Goal: Find specific page/section: Find specific page/section

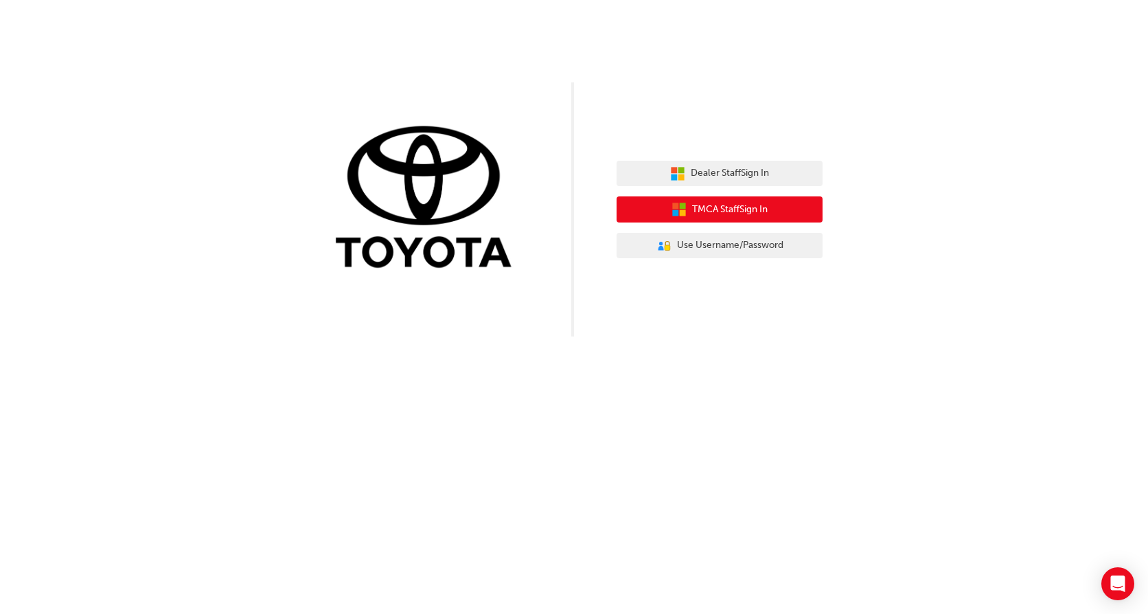
click at [785, 216] on button "TMCA Staff Sign In" at bounding box center [719, 209] width 206 height 26
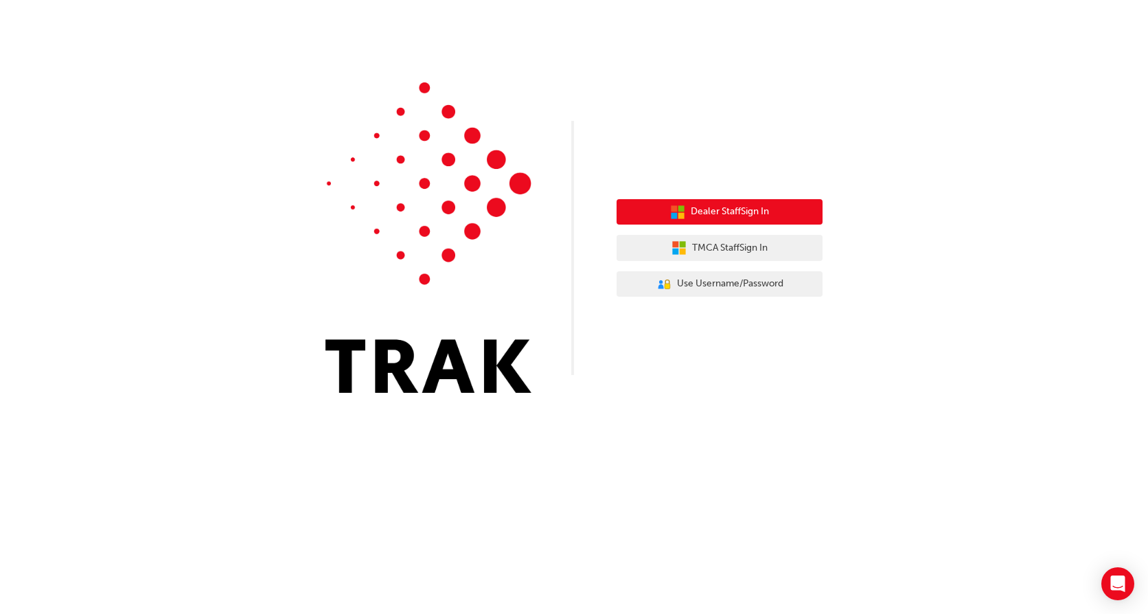
click at [775, 215] on button "Dealer Staff Sign In" at bounding box center [719, 212] width 206 height 26
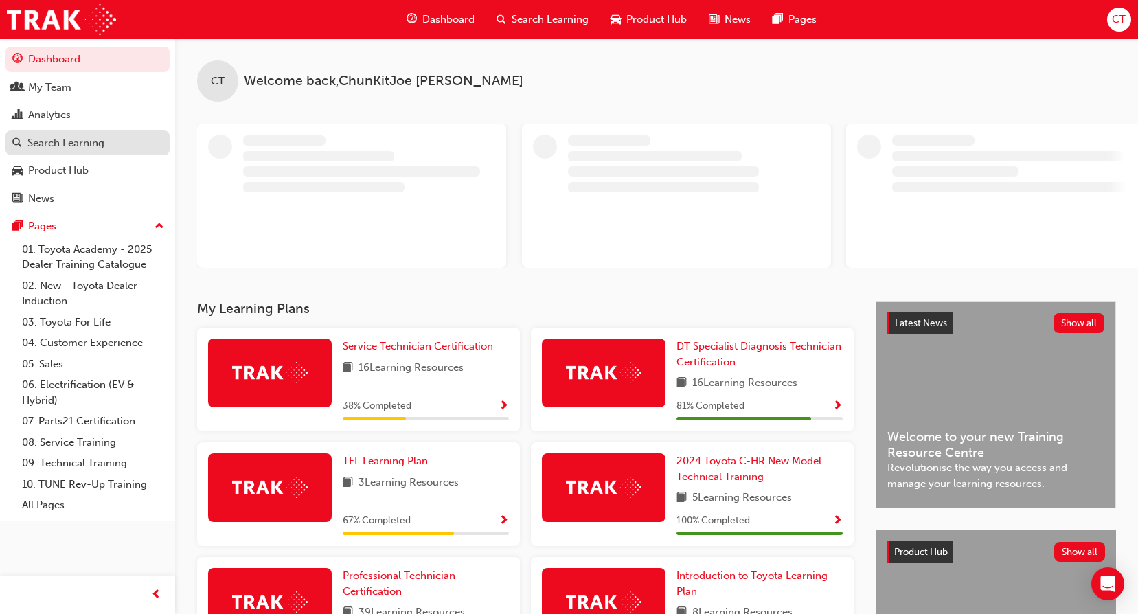
click at [94, 150] on div "Search Learning" at bounding box center [87, 143] width 150 height 17
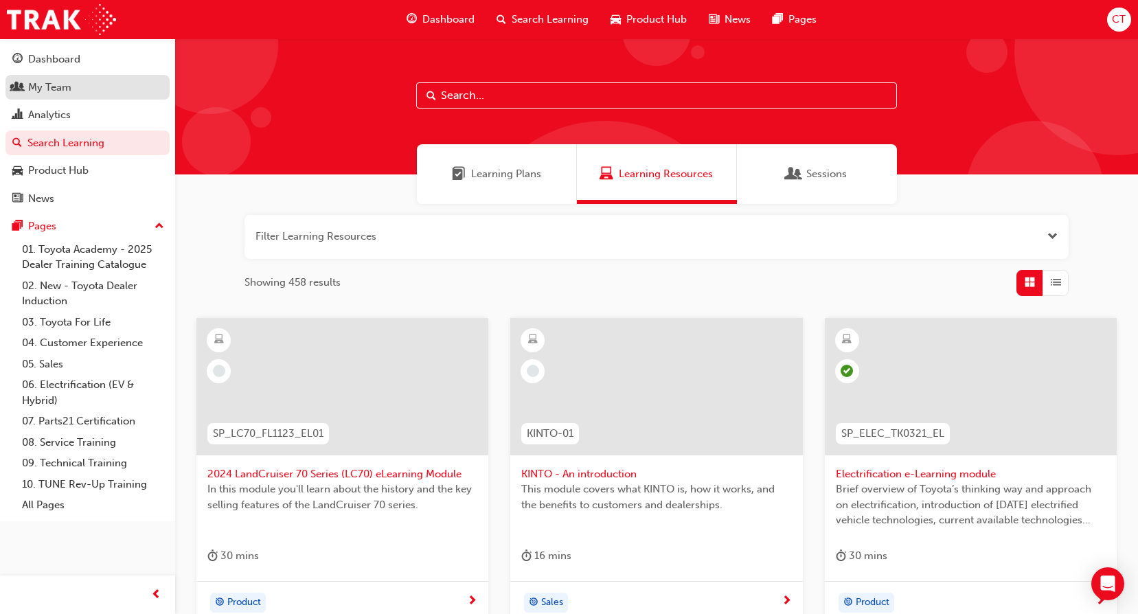
click at [83, 98] on link "My Team" at bounding box center [87, 87] width 164 height 25
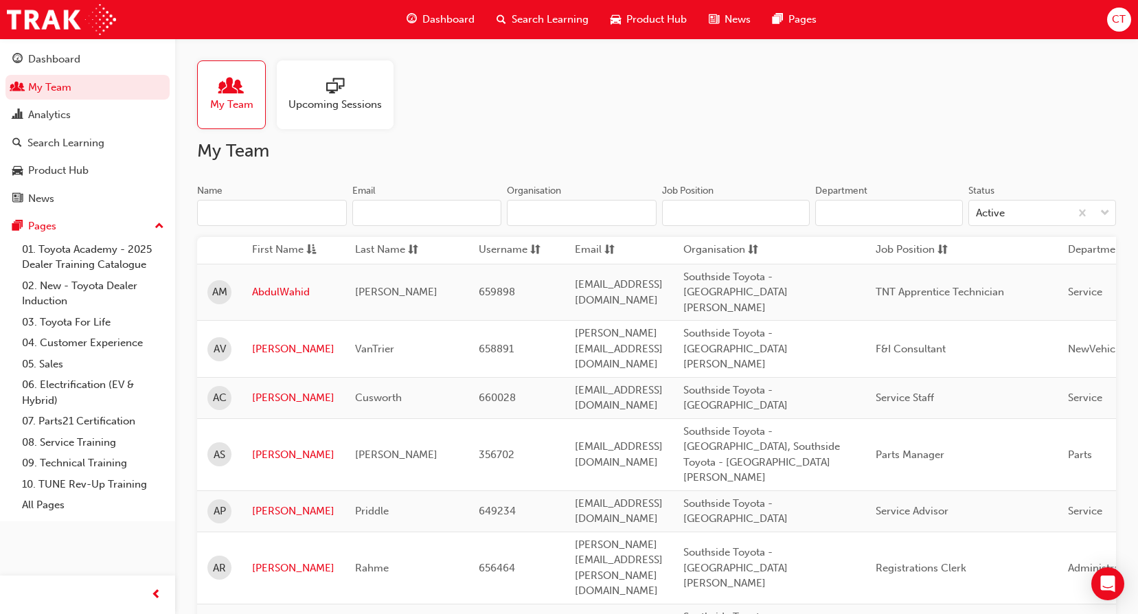
click at [277, 217] on input "Name" at bounding box center [272, 213] width 150 height 26
click at [263, 390] on link "[PERSON_NAME]" at bounding box center [293, 398] width 82 height 16
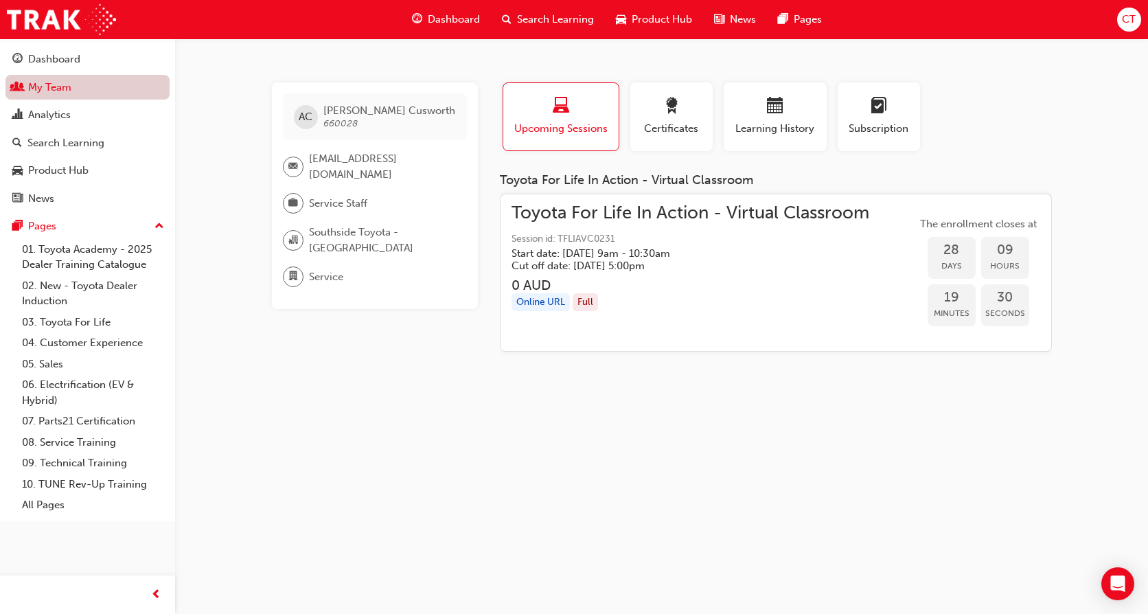
click at [107, 91] on link "My Team" at bounding box center [87, 87] width 164 height 25
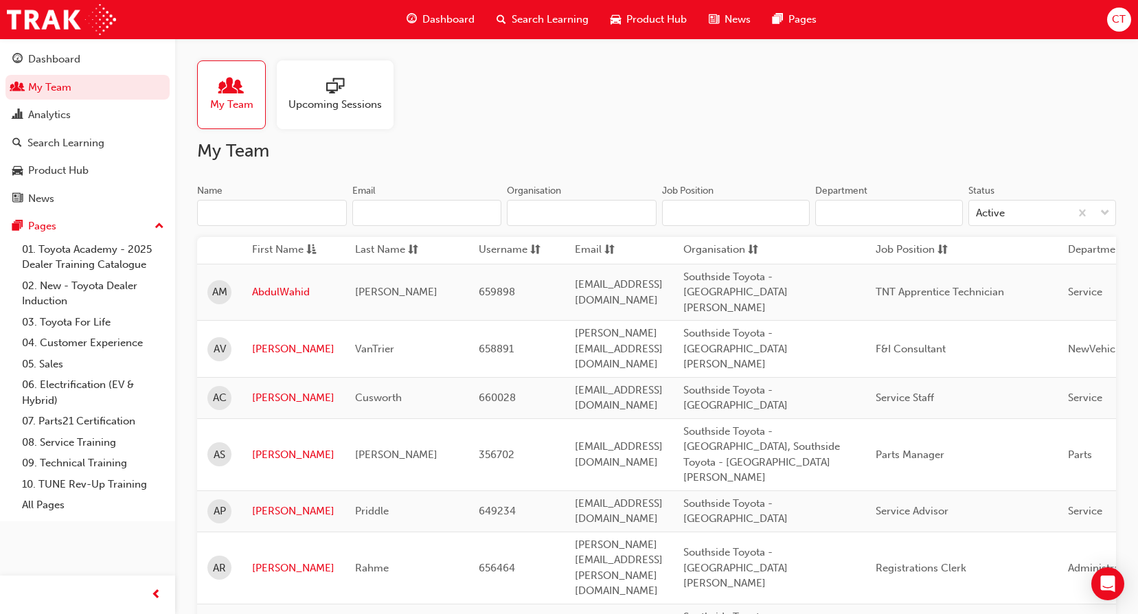
click at [267, 211] on input "Name" at bounding box center [272, 213] width 150 height 26
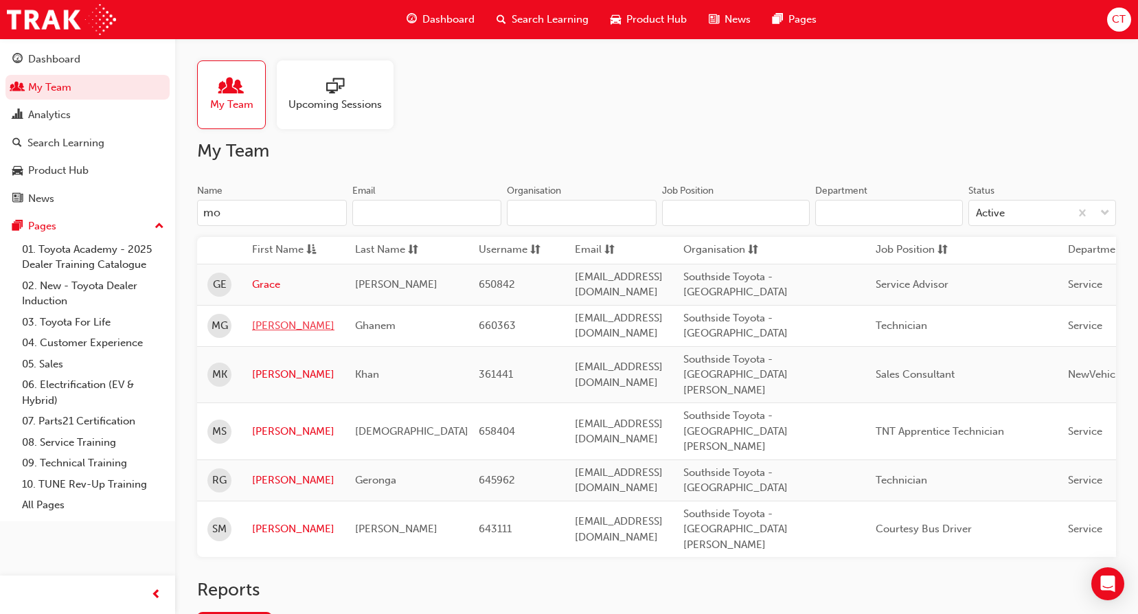
type input "mo"
click at [271, 329] on link "[PERSON_NAME]" at bounding box center [293, 326] width 82 height 16
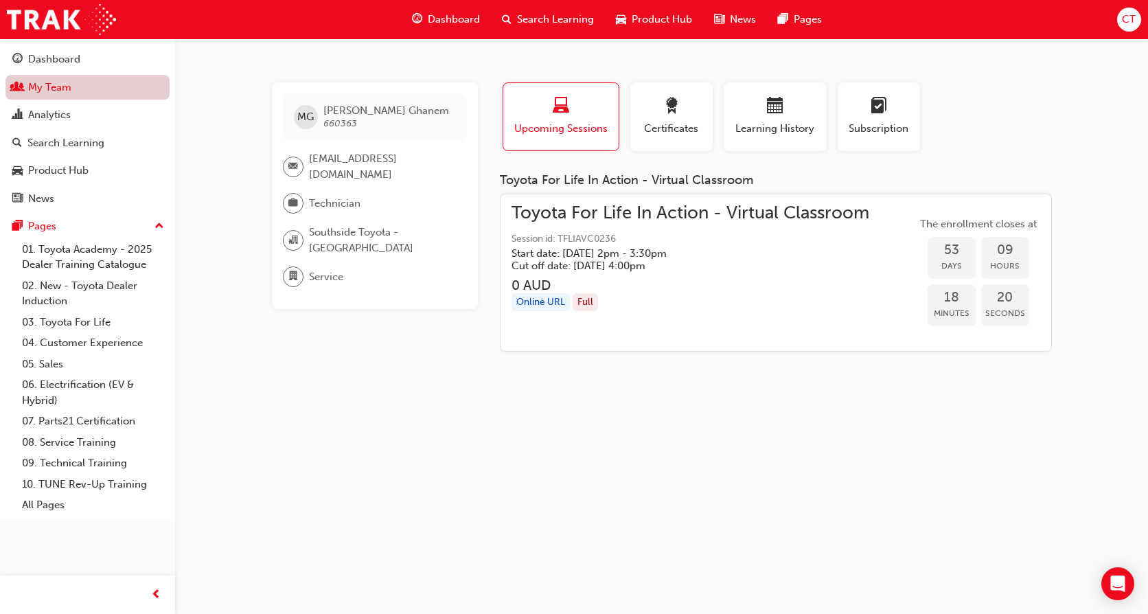
click at [74, 83] on link "My Team" at bounding box center [87, 87] width 164 height 25
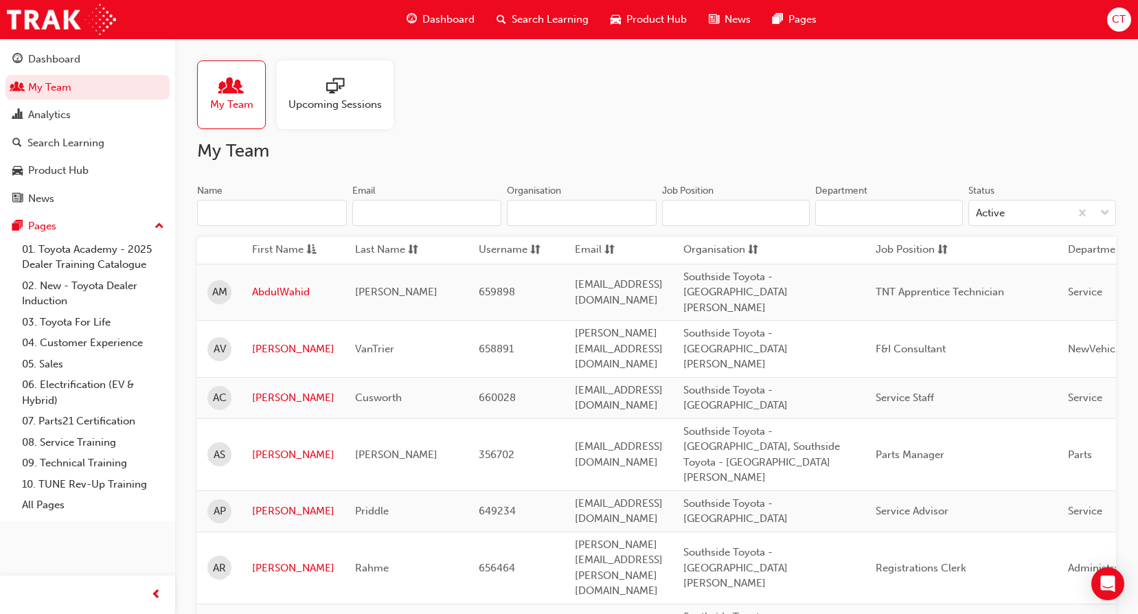
click at [289, 211] on input "Name" at bounding box center [272, 213] width 150 height 26
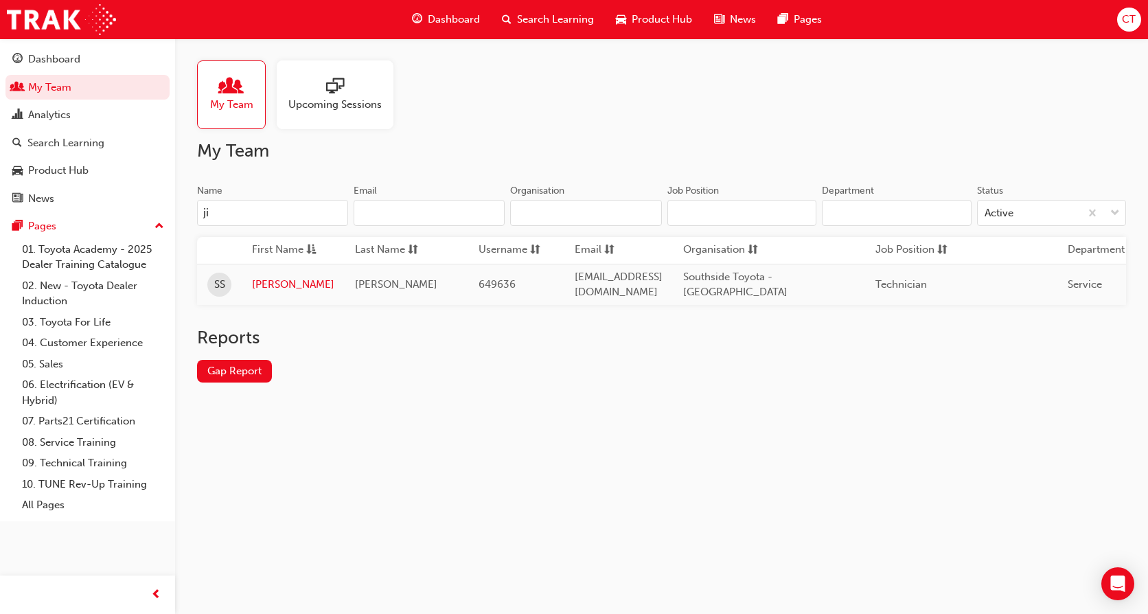
type input "j"
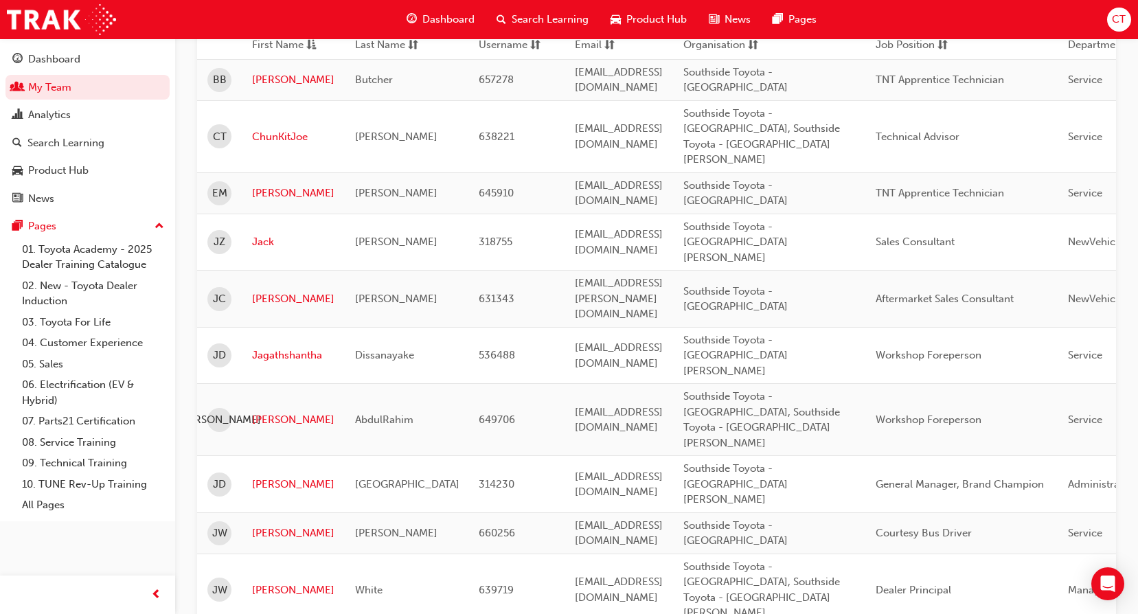
scroll to position [205, 0]
type input "j"
click at [263, 524] on link "[PERSON_NAME]" at bounding box center [293, 532] width 82 height 16
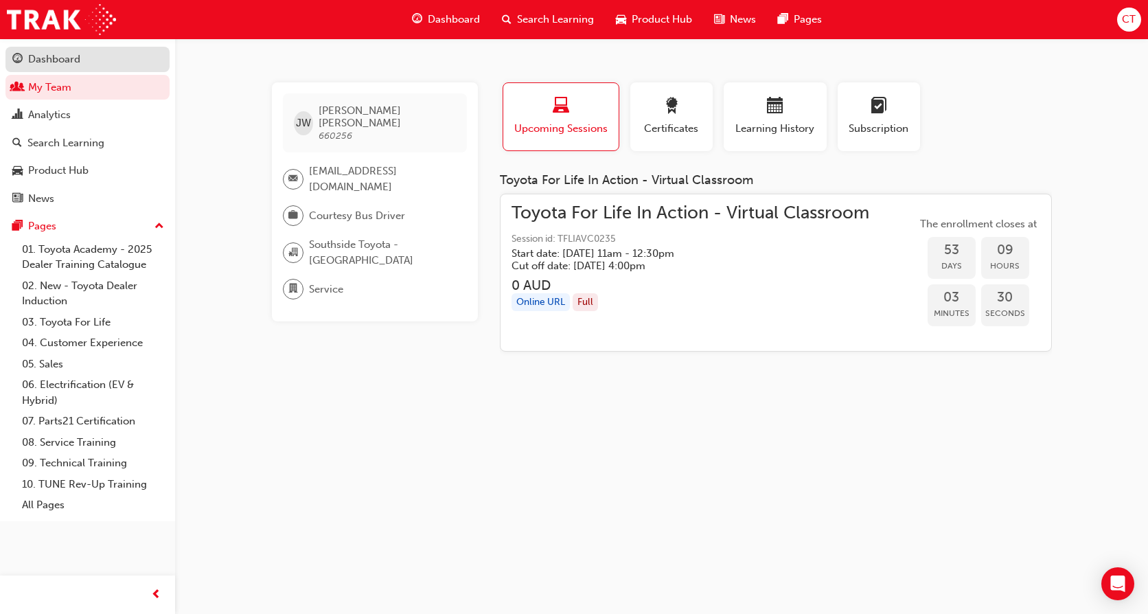
click at [63, 56] on div "Dashboard" at bounding box center [54, 59] width 52 height 16
